Goal: Task Accomplishment & Management: Use online tool/utility

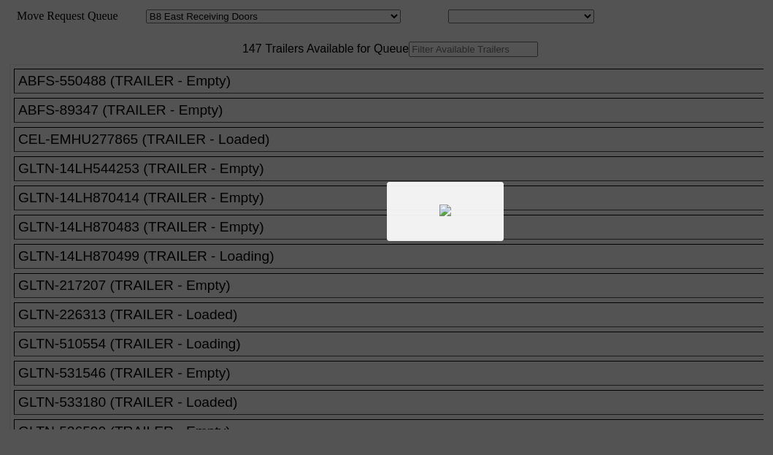
select select "536"
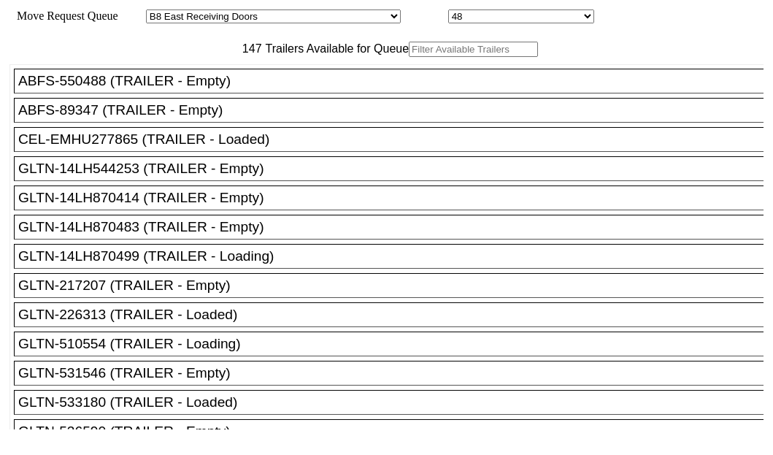
click at [409, 57] on input "text" at bounding box center [473, 49] width 129 height 15
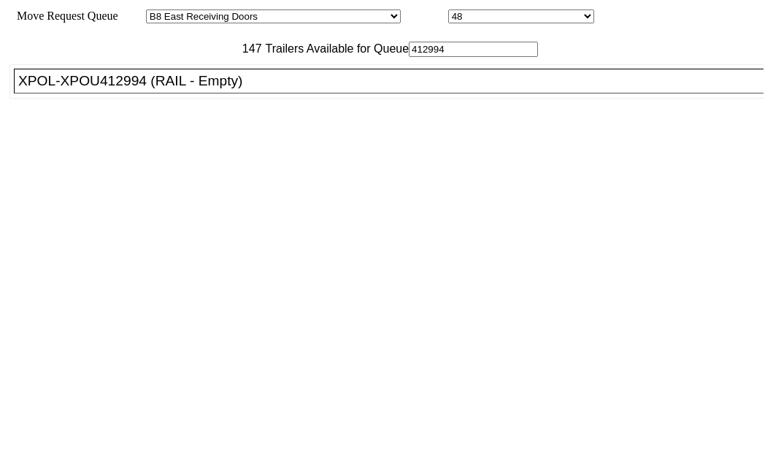
type input "412994"
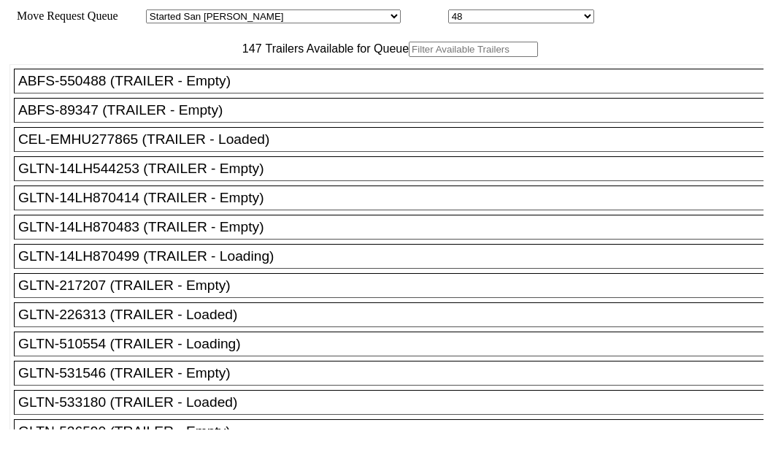
click at [409, 57] on input "text" at bounding box center [473, 49] width 129 height 15
type input "412994"
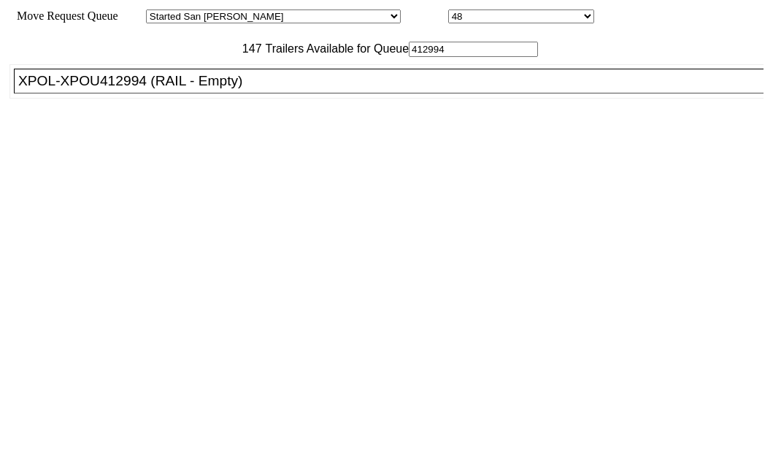
click at [119, 89] on div "XPOL-XPOU412994 (RAIL - Empty)" at bounding box center [395, 81] width 754 height 16
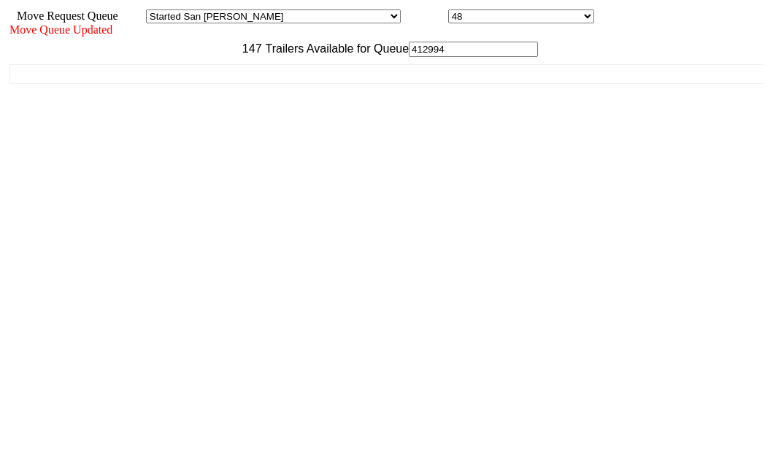
scroll to position [58, 0]
